Goal: Task Accomplishment & Management: Use online tool/utility

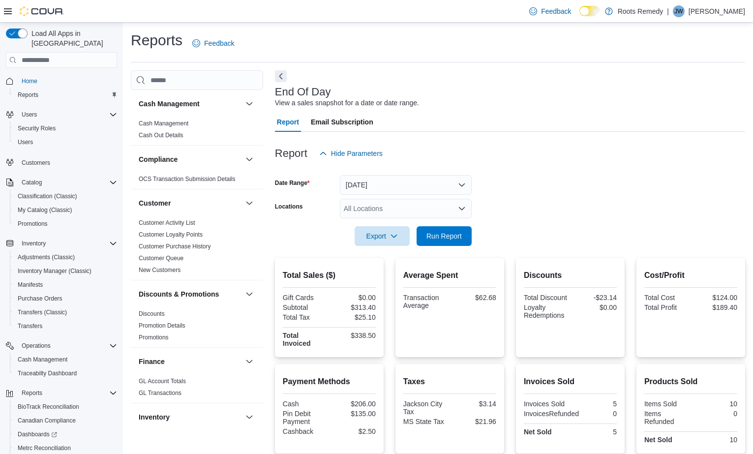
scroll to position [68, 0]
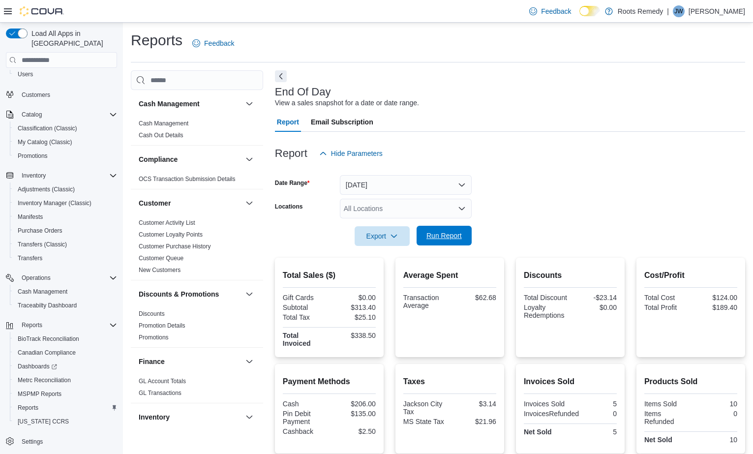
click at [451, 239] on span "Run Report" at bounding box center [443, 236] width 35 height 10
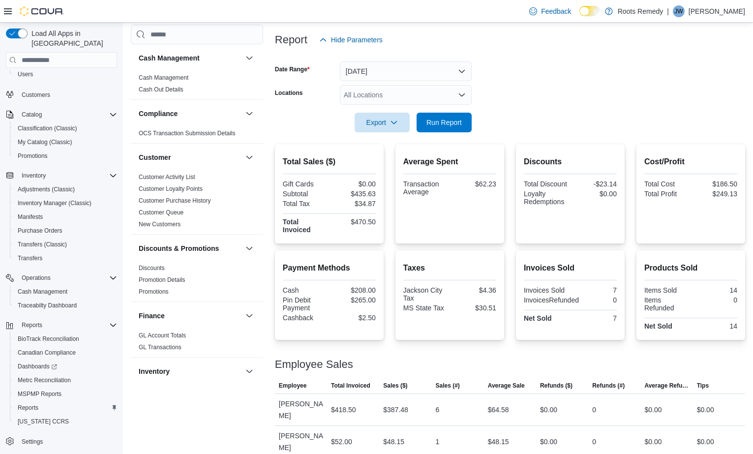
scroll to position [0, 0]
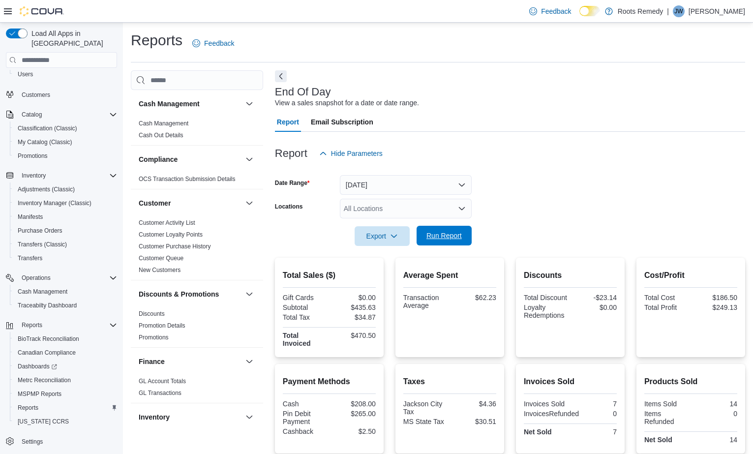
click at [444, 234] on span "Run Report" at bounding box center [443, 236] width 35 height 10
click at [457, 239] on span "Run Report" at bounding box center [443, 236] width 35 height 10
click at [450, 186] on button "[DATE]" at bounding box center [406, 185] width 132 height 20
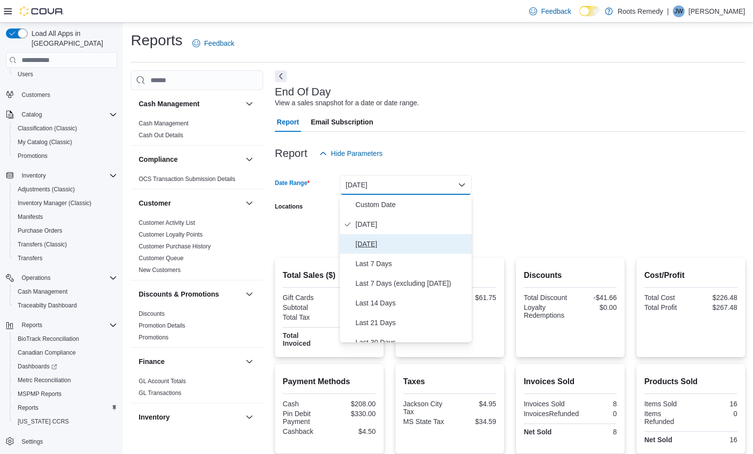
click at [362, 252] on button "[DATE]" at bounding box center [406, 244] width 132 height 20
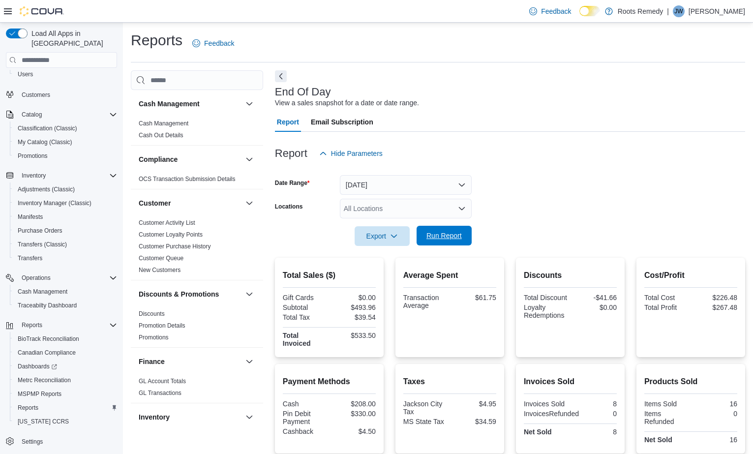
click at [435, 240] on span "Run Report" at bounding box center [443, 236] width 35 height 10
click at [462, 188] on button "[DATE]" at bounding box center [406, 185] width 132 height 20
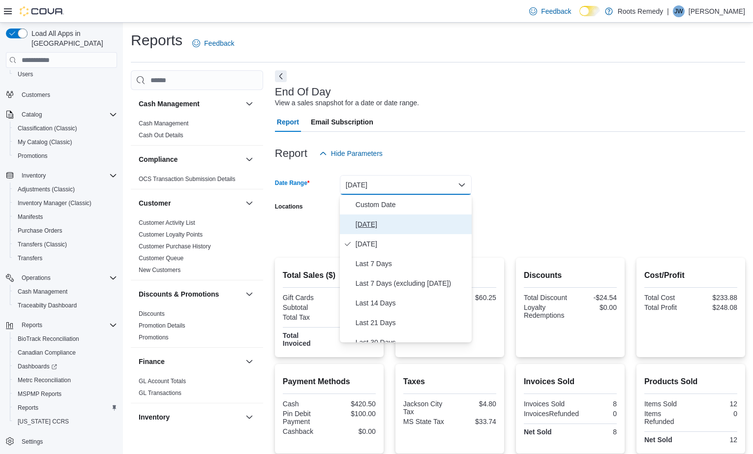
click at [379, 229] on span "[DATE]" at bounding box center [412, 224] width 112 height 12
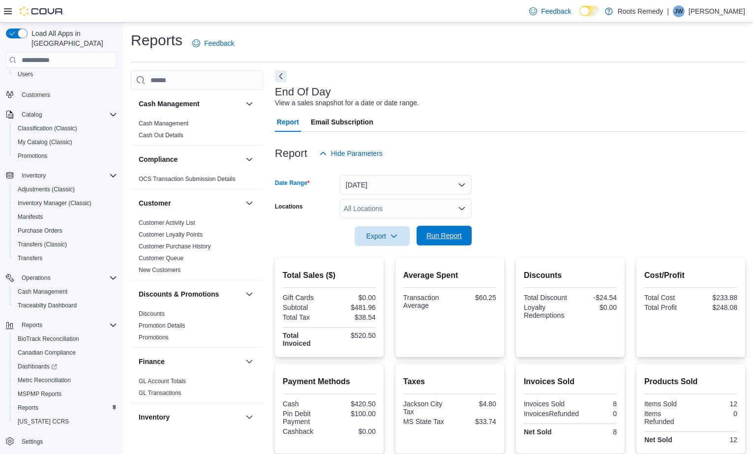
click at [444, 233] on span "Run Report" at bounding box center [443, 236] width 35 height 10
click at [437, 240] on span "Run Report" at bounding box center [443, 236] width 35 height 10
click at [429, 238] on span "Run Report" at bounding box center [443, 236] width 35 height 10
click at [550, 215] on form "Date Range [DATE] Locations All Locations Export Run Report" at bounding box center [510, 204] width 470 height 83
click at [431, 230] on span "Run Report" at bounding box center [444, 236] width 43 height 20
